Goal: Information Seeking & Learning: Learn about a topic

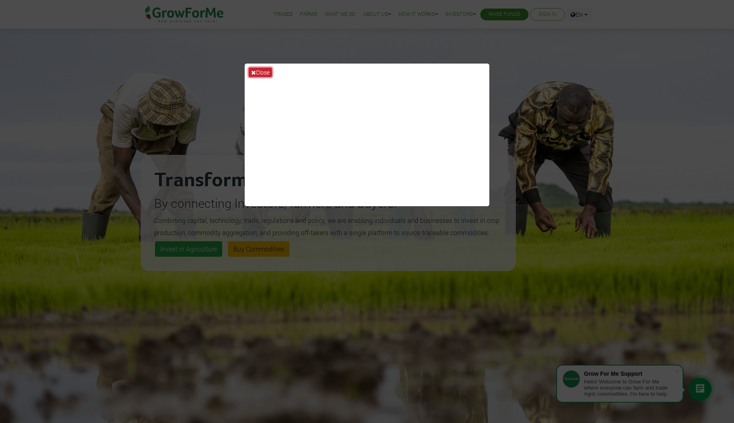
click at [255, 68] on button "Close" at bounding box center [260, 72] width 23 height 9
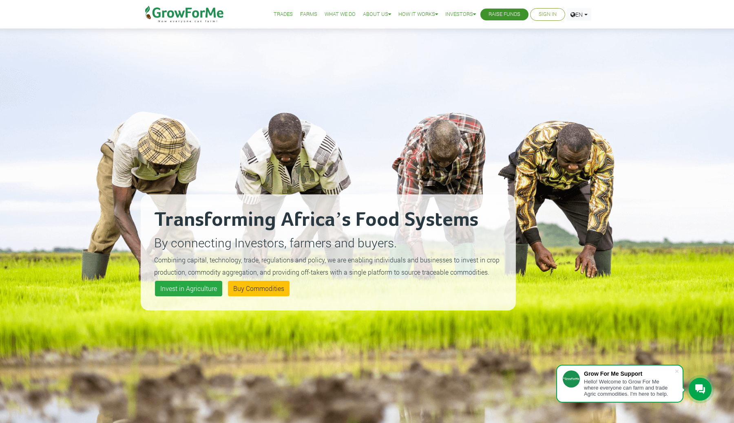
click at [300, 16] on link "Farms" at bounding box center [308, 14] width 17 height 9
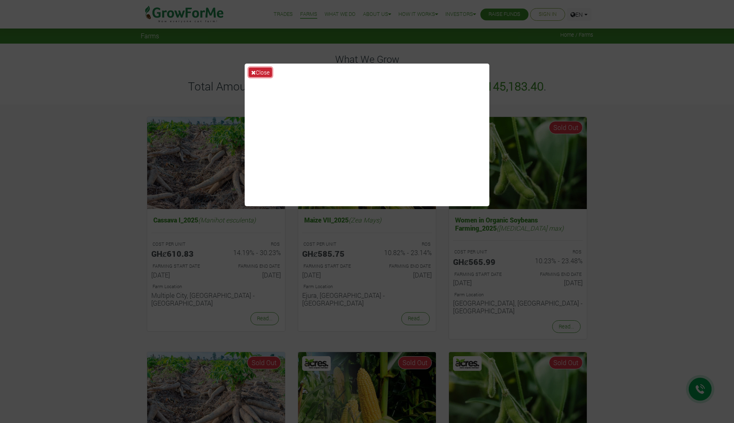
click at [261, 72] on button "Close" at bounding box center [260, 72] width 23 height 9
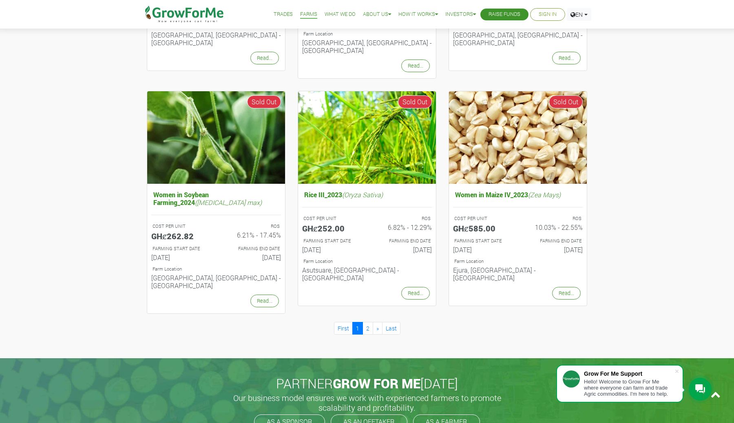
scroll to position [737, 0]
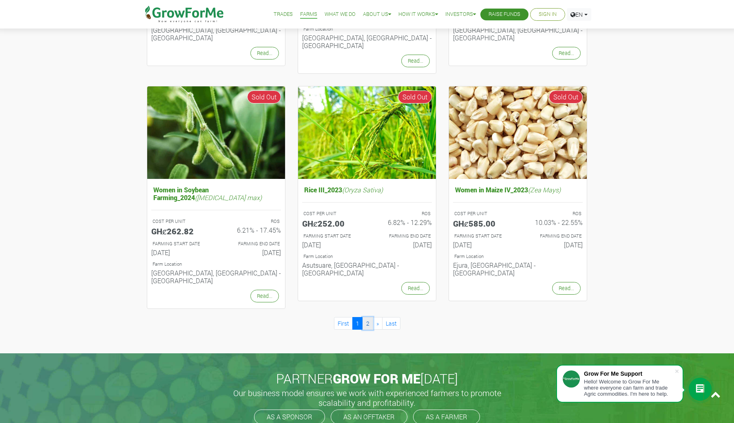
click at [367, 317] on link "2" at bounding box center [368, 323] width 11 height 13
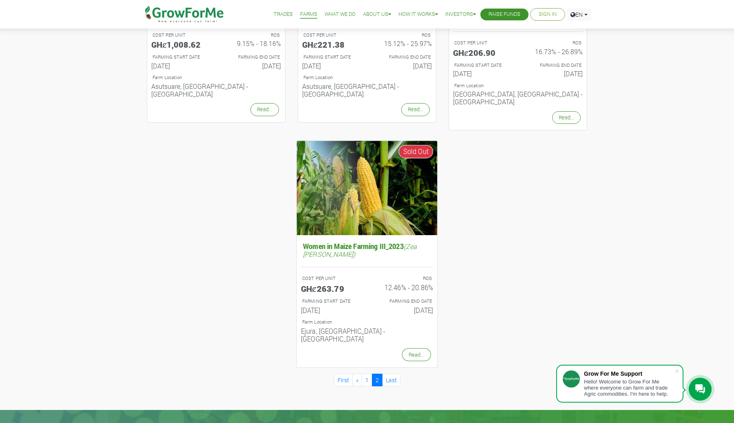
scroll to position [224, 0]
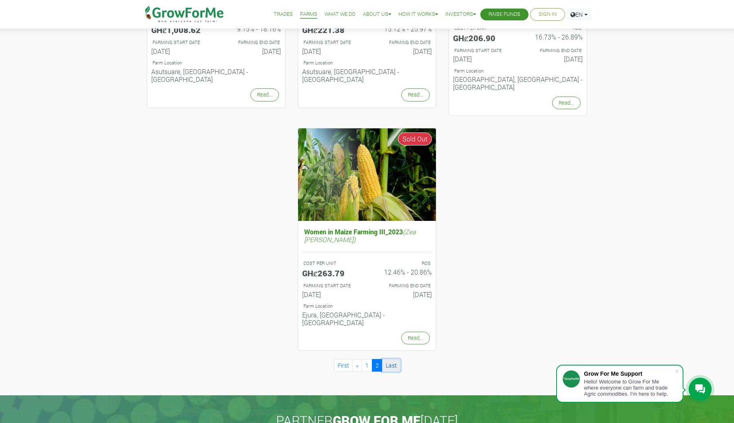
click at [390, 359] on link "Last" at bounding box center [391, 365] width 18 height 13
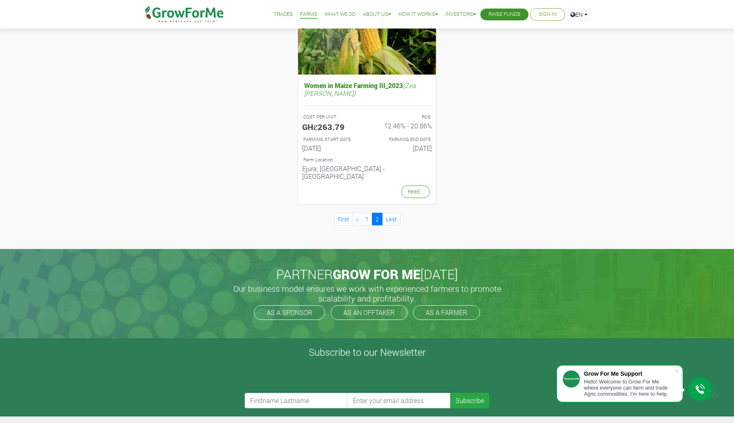
scroll to position [376, 0]
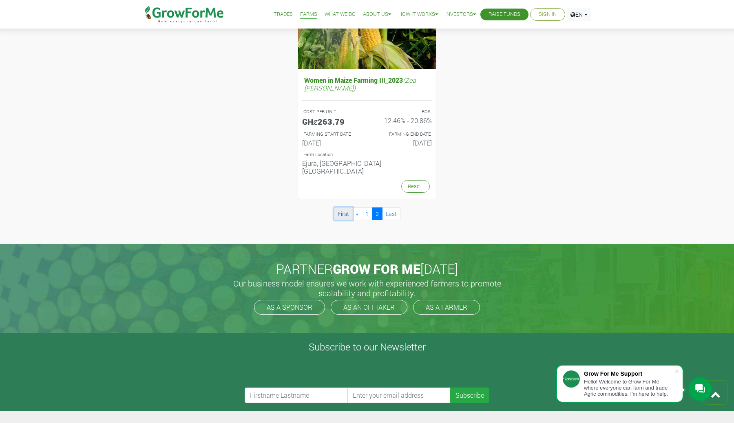
click at [342, 208] on link "First" at bounding box center [343, 214] width 19 height 13
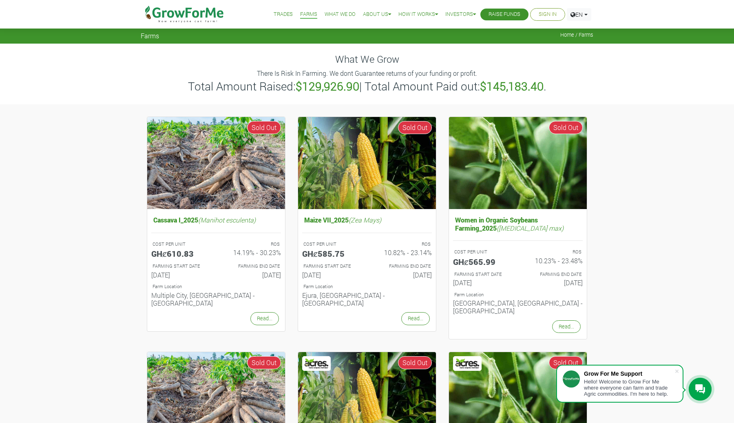
click at [277, 16] on link "Trades" at bounding box center [283, 14] width 19 height 9
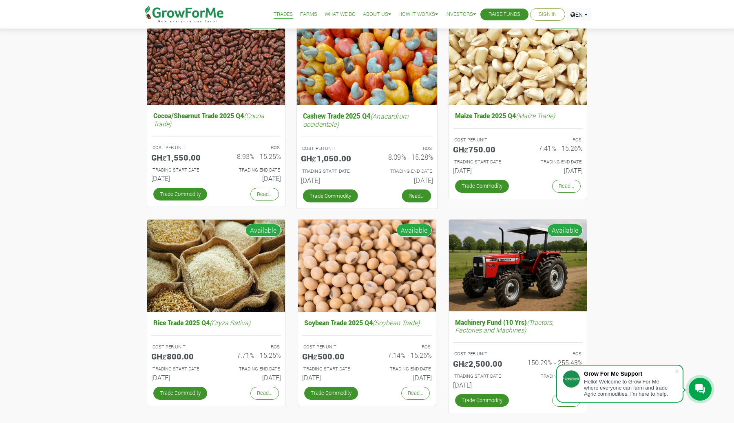
scroll to position [95, 0]
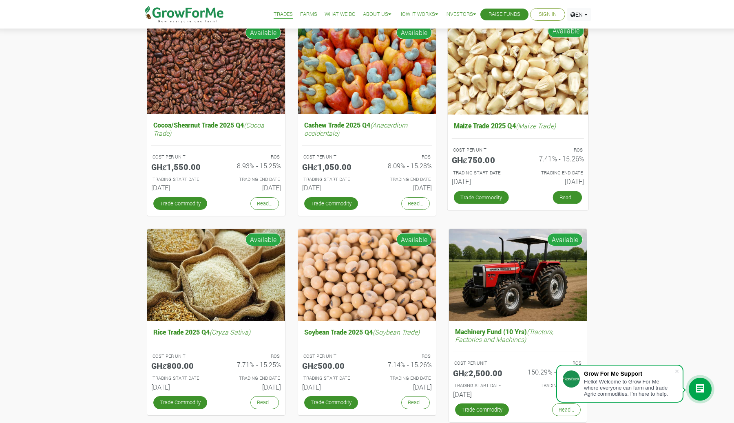
click at [566, 202] on link "Read..." at bounding box center [567, 197] width 29 height 13
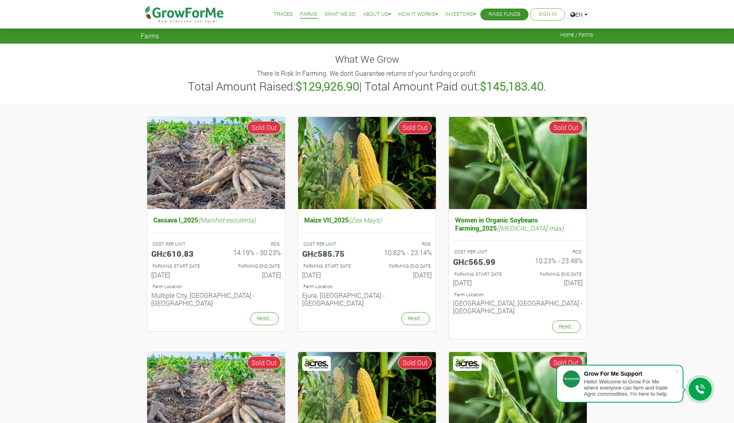
click at [281, 10] on link "Trades" at bounding box center [283, 14] width 19 height 9
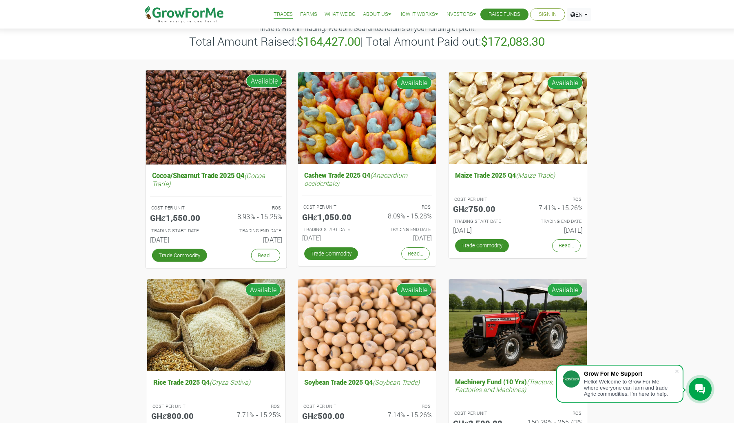
scroll to position [46, 0]
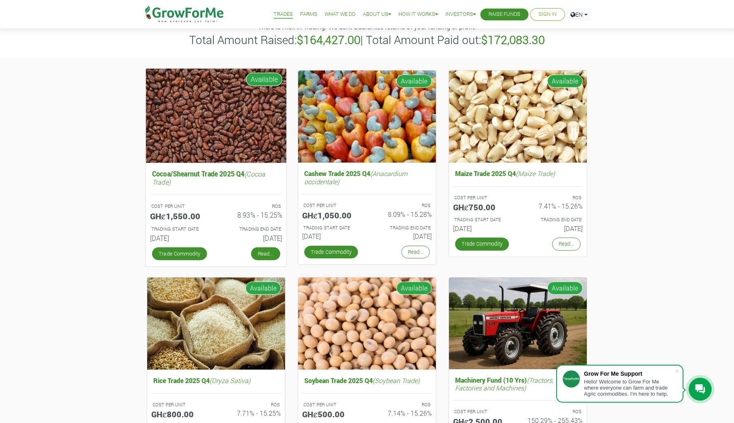
click at [257, 252] on link "Read..." at bounding box center [265, 253] width 29 height 13
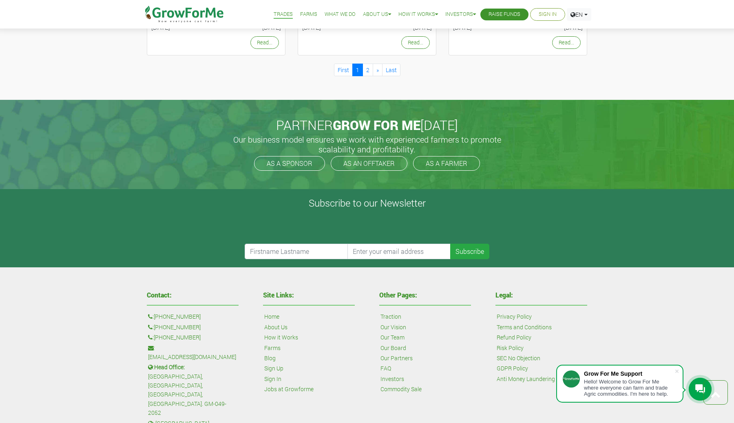
scroll to position [982, 0]
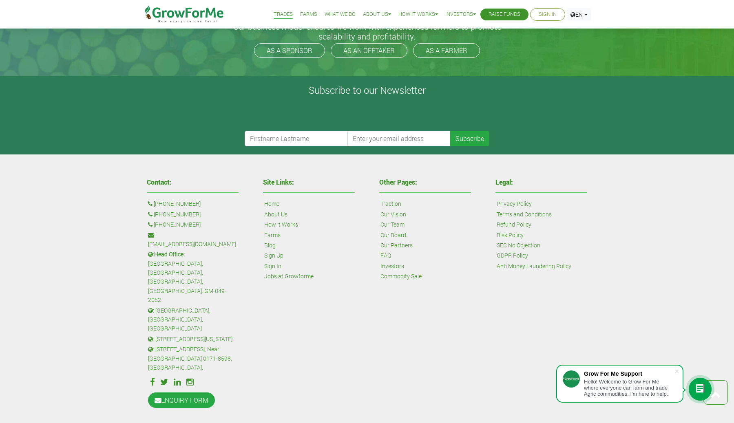
click at [693, 390] on div at bounding box center [700, 389] width 23 height 23
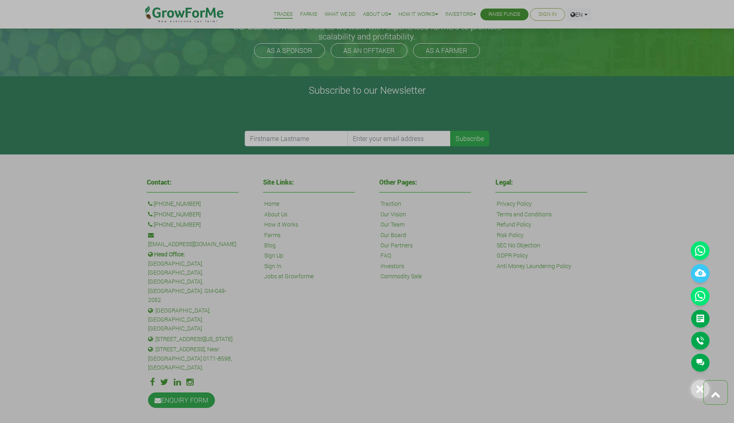
click at [699, 389] on icon at bounding box center [701, 390] width 8 height 8
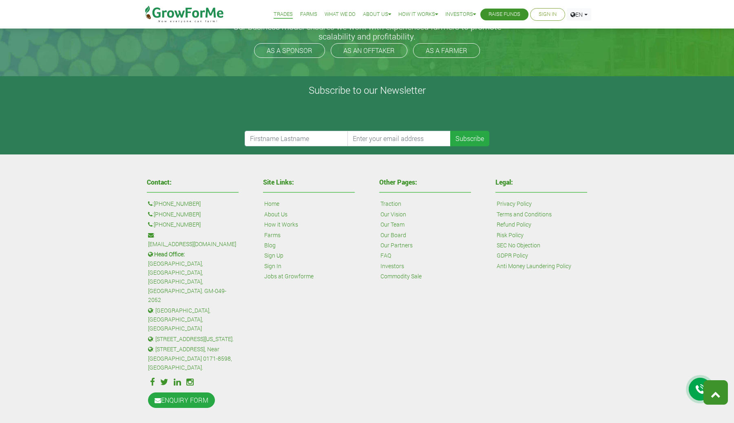
click at [719, 394] on icon at bounding box center [716, 395] width 10 height 10
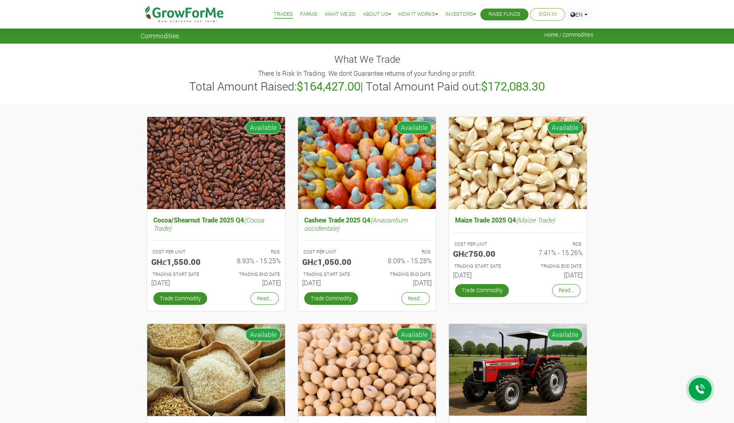
click at [204, 17] on img at bounding box center [185, 14] width 84 height 29
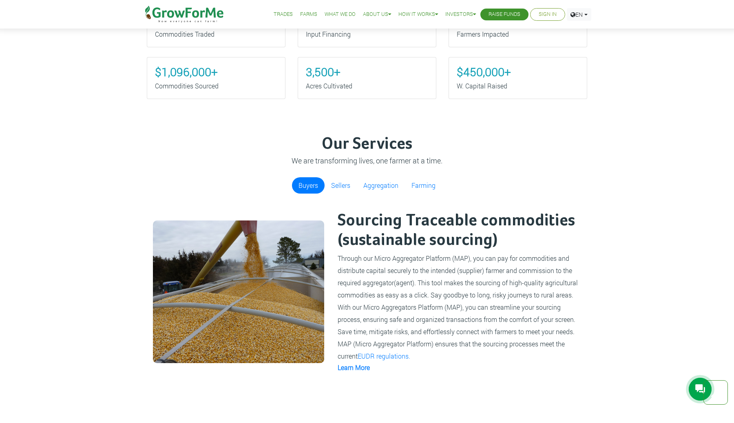
scroll to position [615, 0]
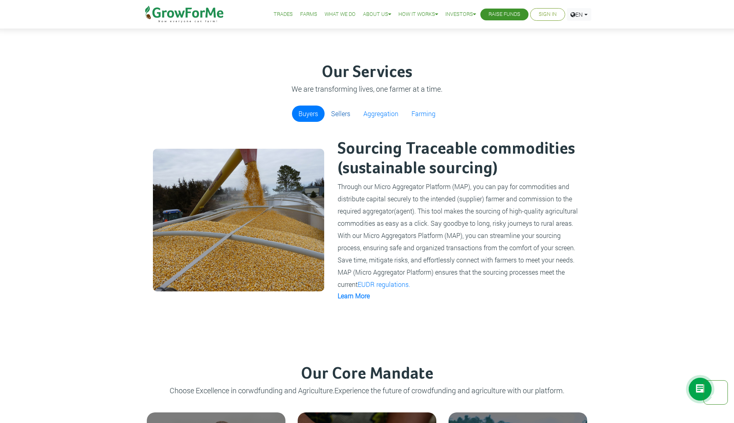
click at [336, 117] on link "Sellers" at bounding box center [341, 114] width 32 height 16
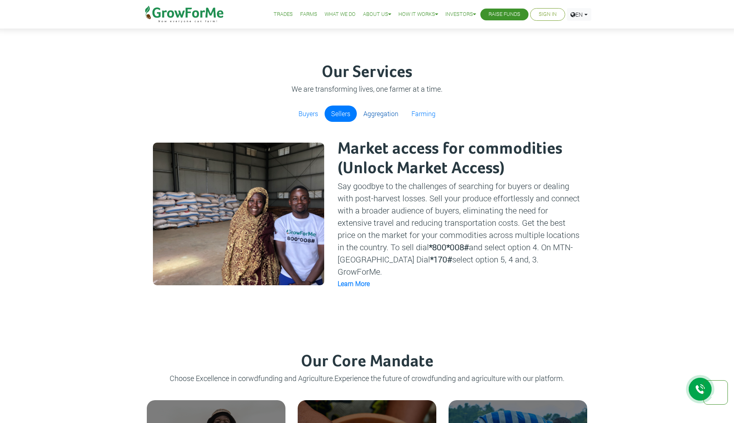
click at [369, 113] on link "Aggregation" at bounding box center [381, 114] width 48 height 16
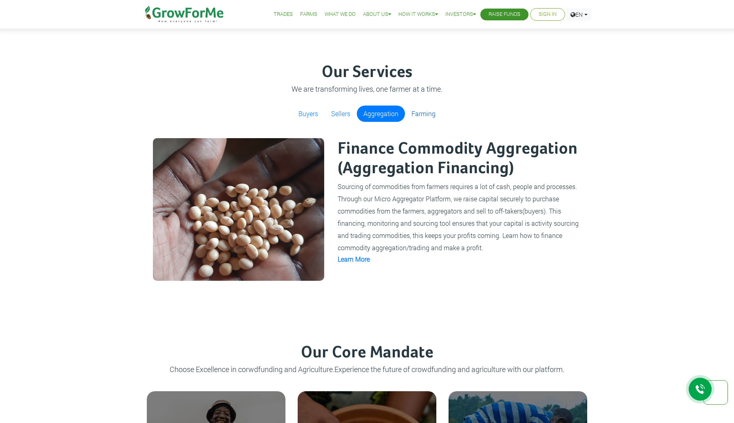
click at [412, 116] on link "Farming" at bounding box center [423, 114] width 37 height 16
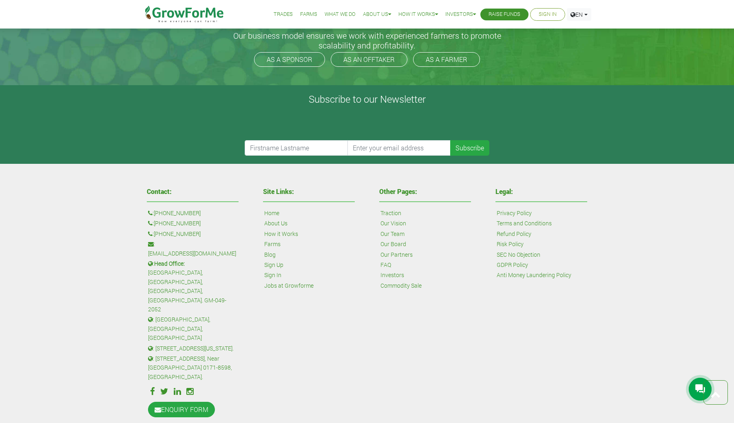
scroll to position [1930, 0]
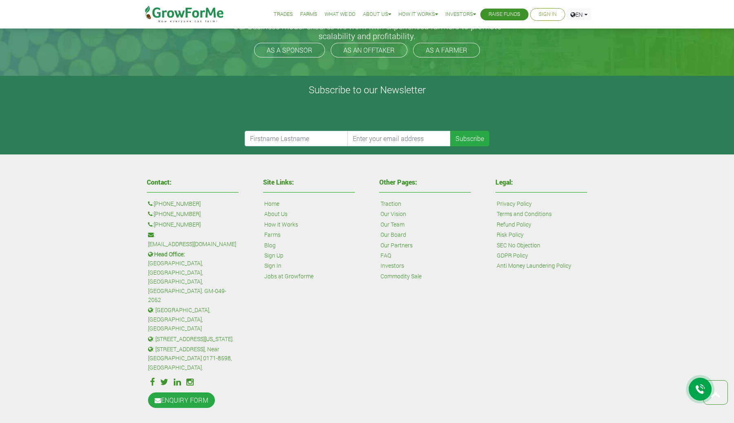
click at [392, 264] on link "Investors" at bounding box center [393, 265] width 24 height 9
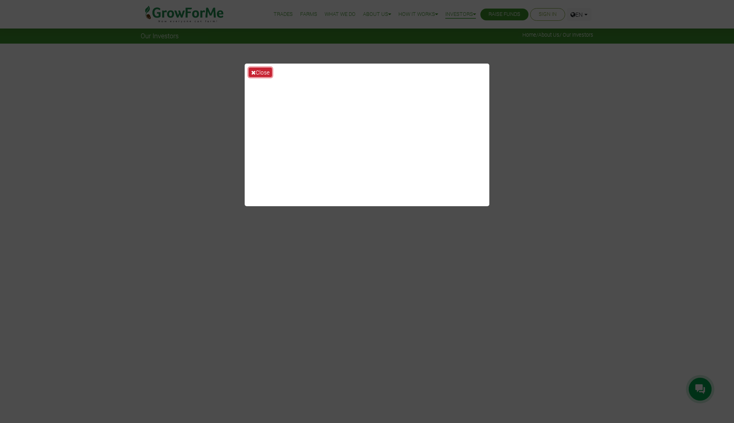
click at [266, 72] on button "Close" at bounding box center [260, 72] width 23 height 9
